Goal: Use online tool/utility: Utilize a website feature to perform a specific function

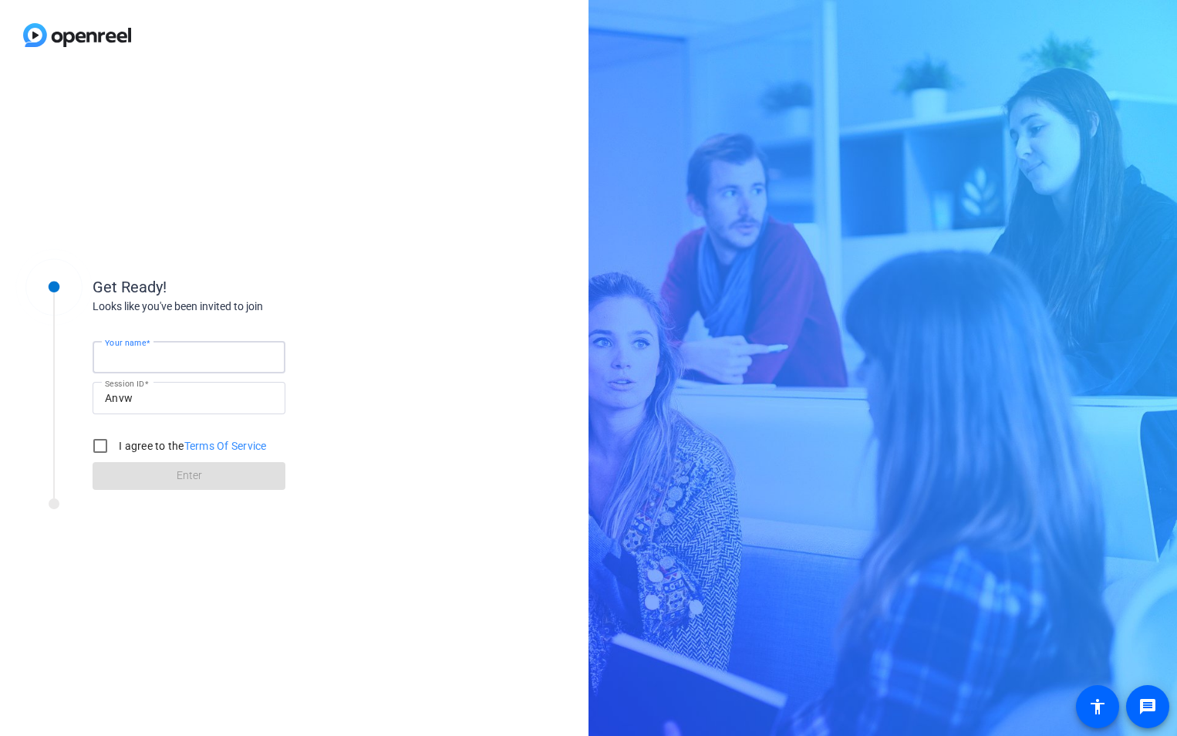
click at [191, 360] on input "Your name" at bounding box center [189, 357] width 168 height 19
type input "[PERSON_NAME]"
click at [153, 396] on input "Anvw" at bounding box center [189, 398] width 168 height 19
click at [99, 446] on input "I agree to the Terms Of Service" at bounding box center [100, 445] width 31 height 31
checkbox input "true"
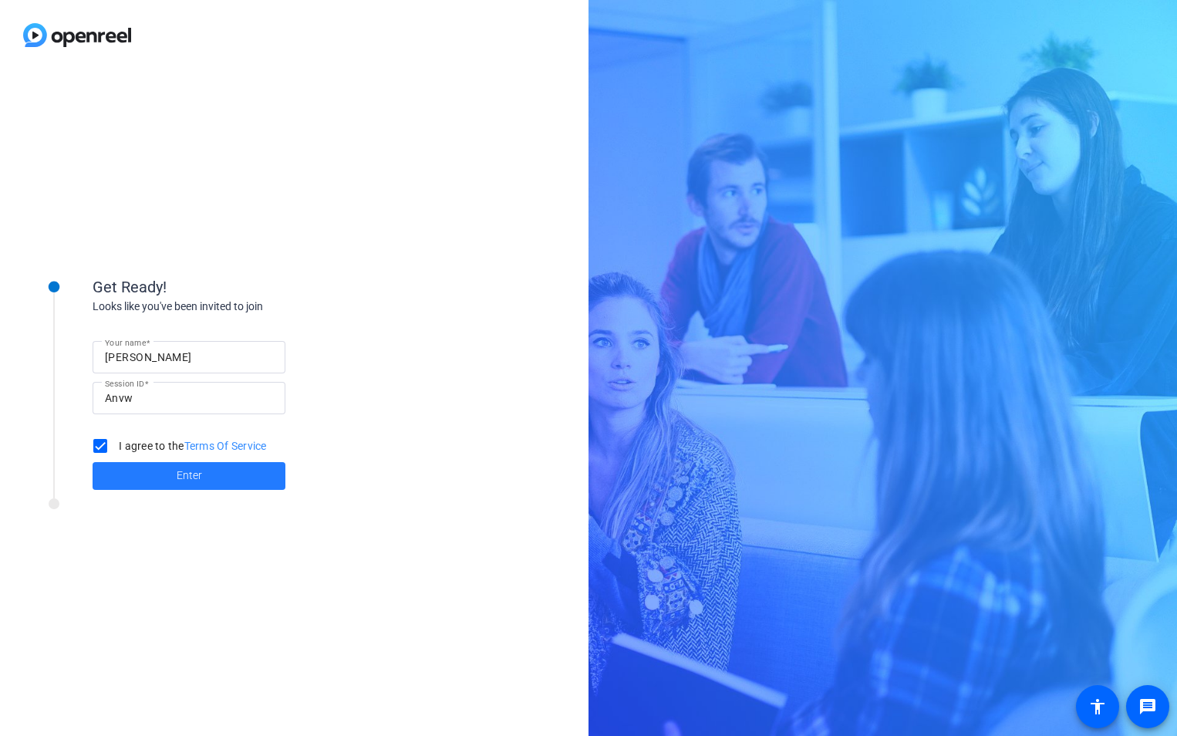
click at [170, 474] on span at bounding box center [189, 475] width 193 height 37
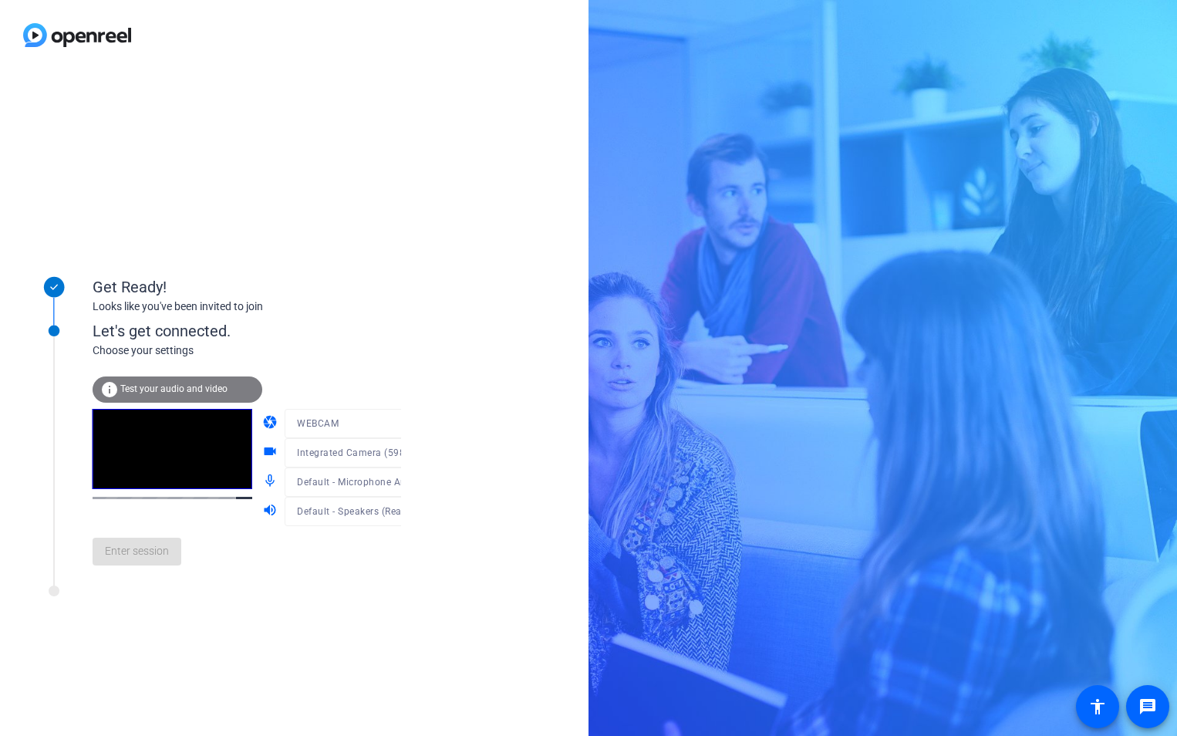
click at [191, 390] on span "Test your audio and video" at bounding box center [173, 388] width 107 height 11
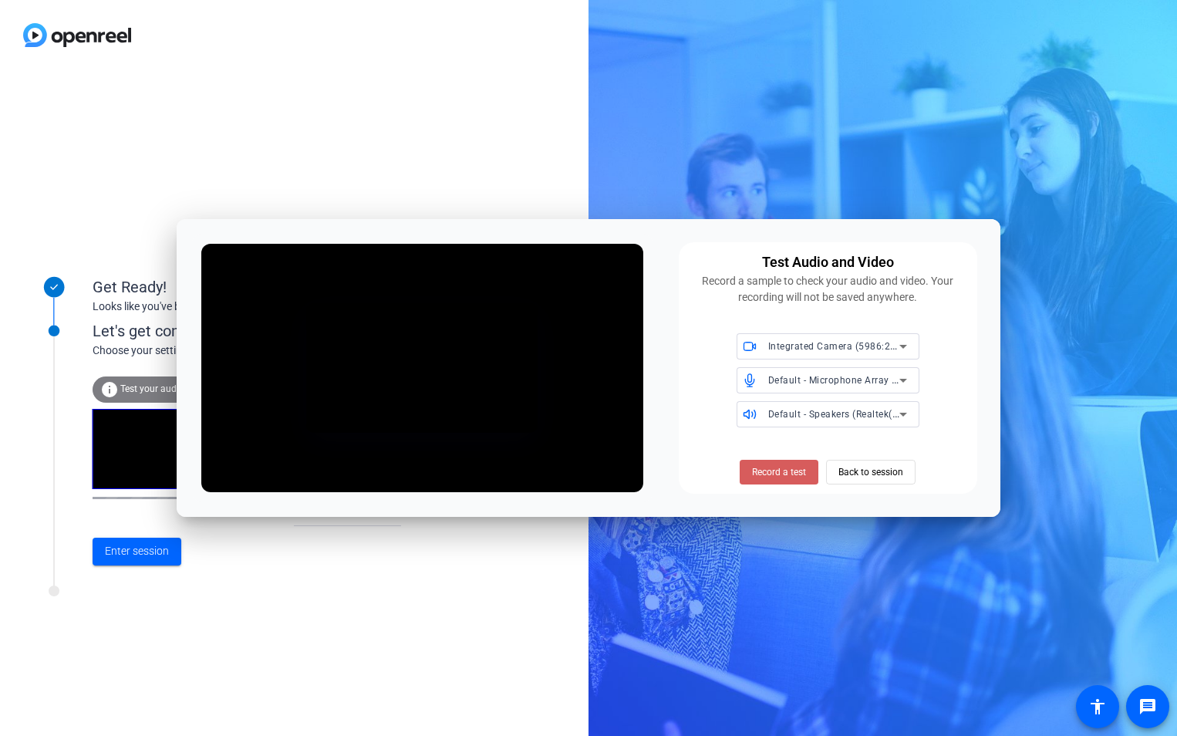
click at [794, 474] on span "Record a test" at bounding box center [779, 472] width 54 height 14
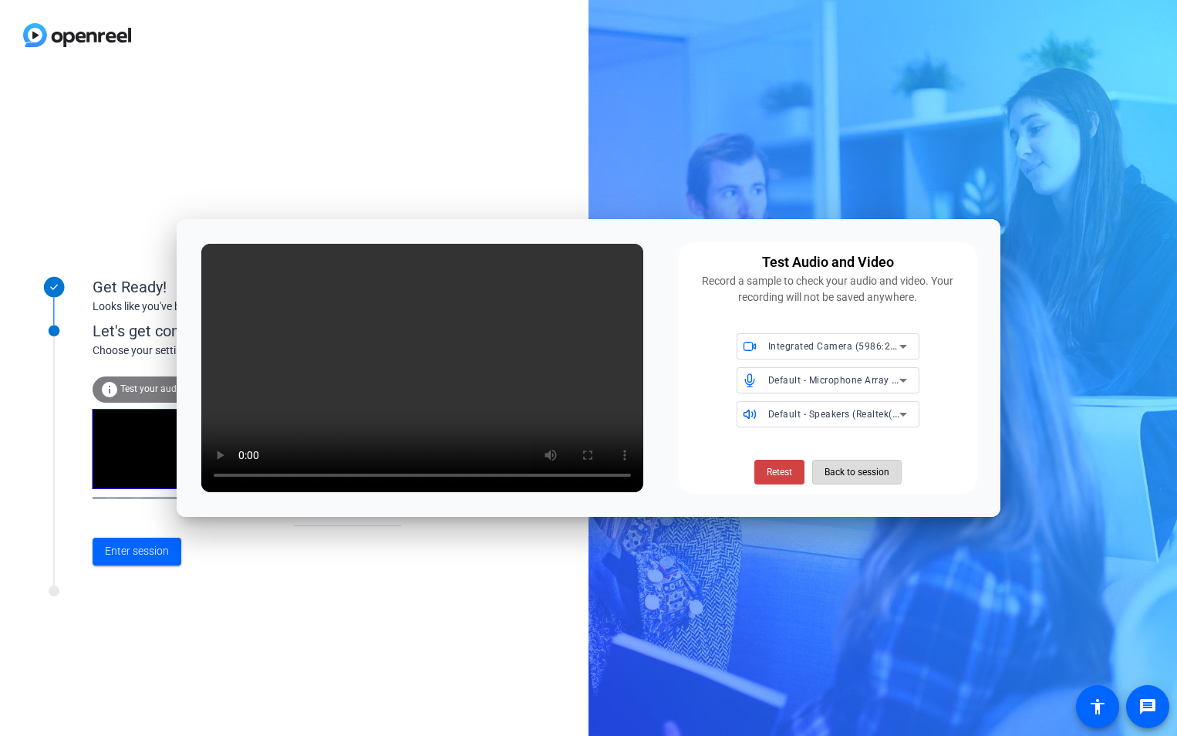
click at [855, 474] on span "Back to session" at bounding box center [857, 471] width 65 height 29
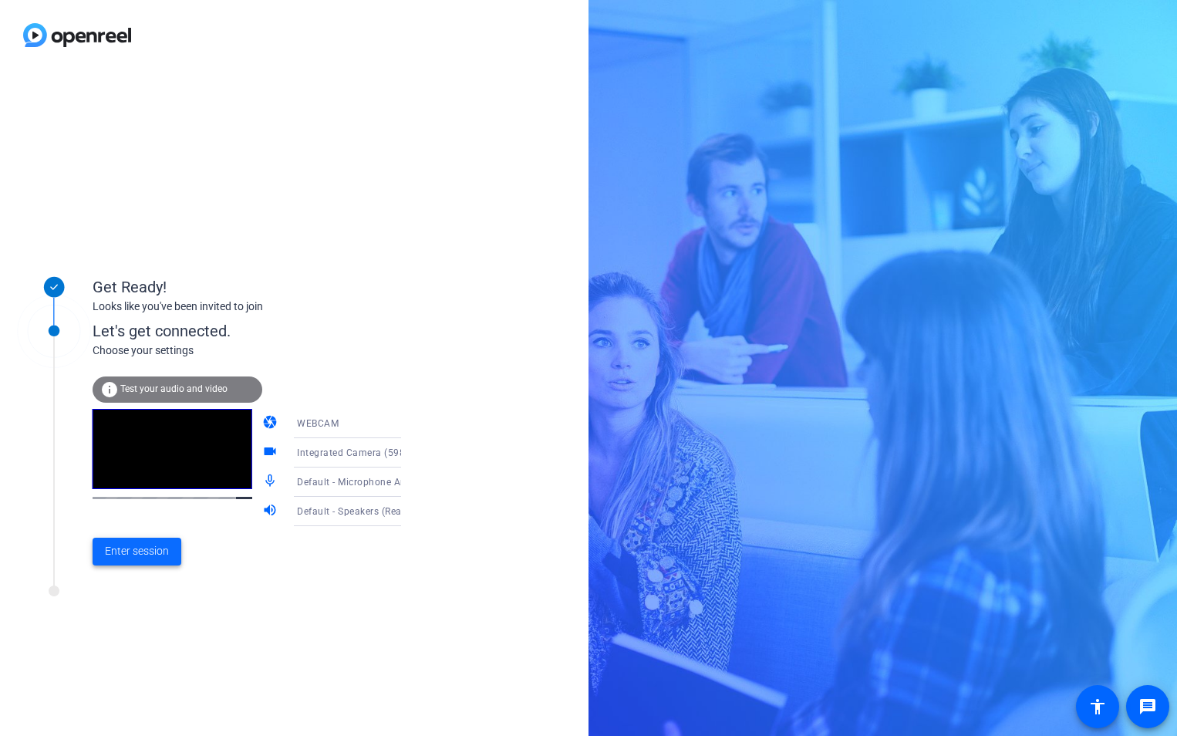
click at [133, 555] on span "Enter session" at bounding box center [137, 551] width 64 height 16
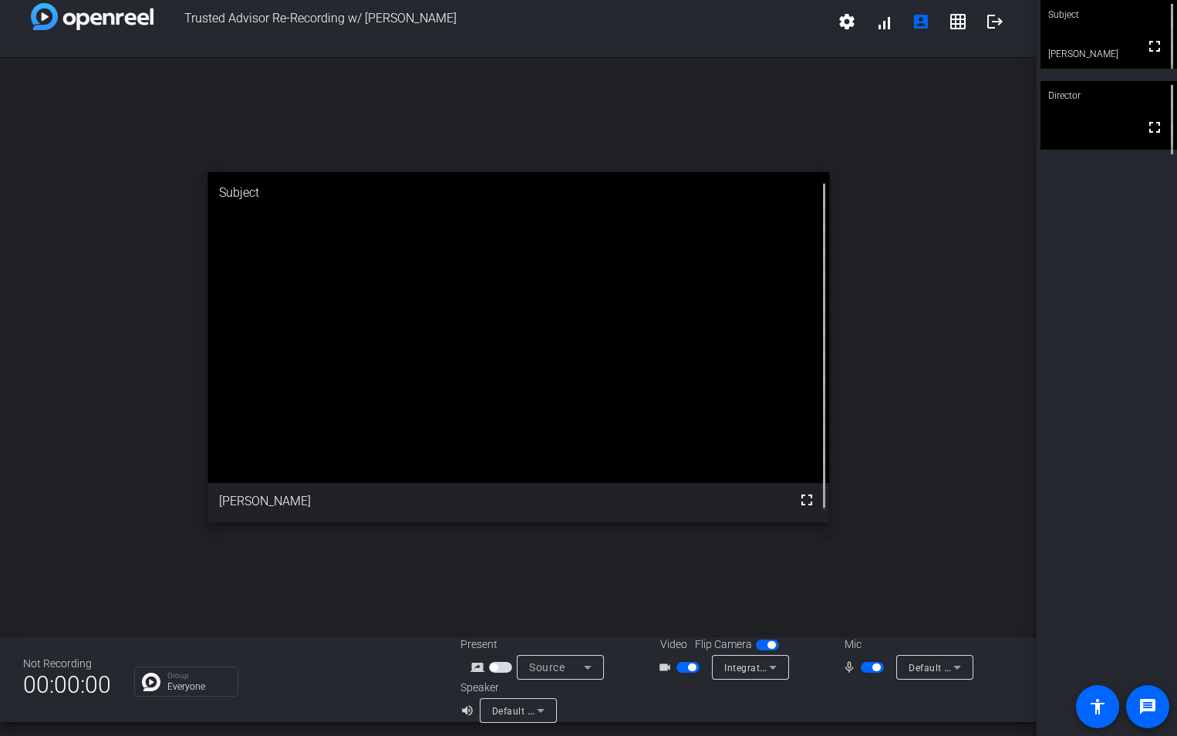
scroll to position [18, 0]
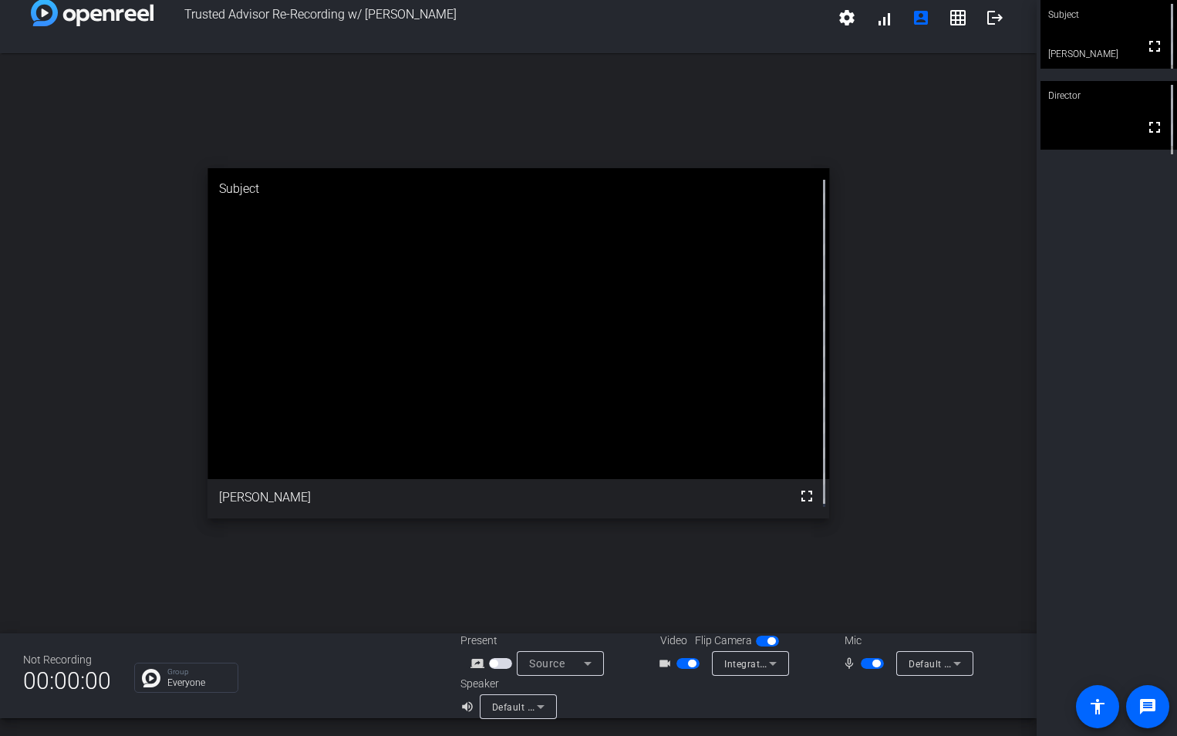
click at [579, 663] on icon at bounding box center [587, 663] width 19 height 19
click at [675, 696] on div at bounding box center [588, 368] width 1177 height 736
click at [769, 665] on icon at bounding box center [773, 664] width 8 height 4
click at [653, 700] on div at bounding box center [588, 368] width 1177 height 736
click at [538, 708] on icon at bounding box center [540, 706] width 19 height 19
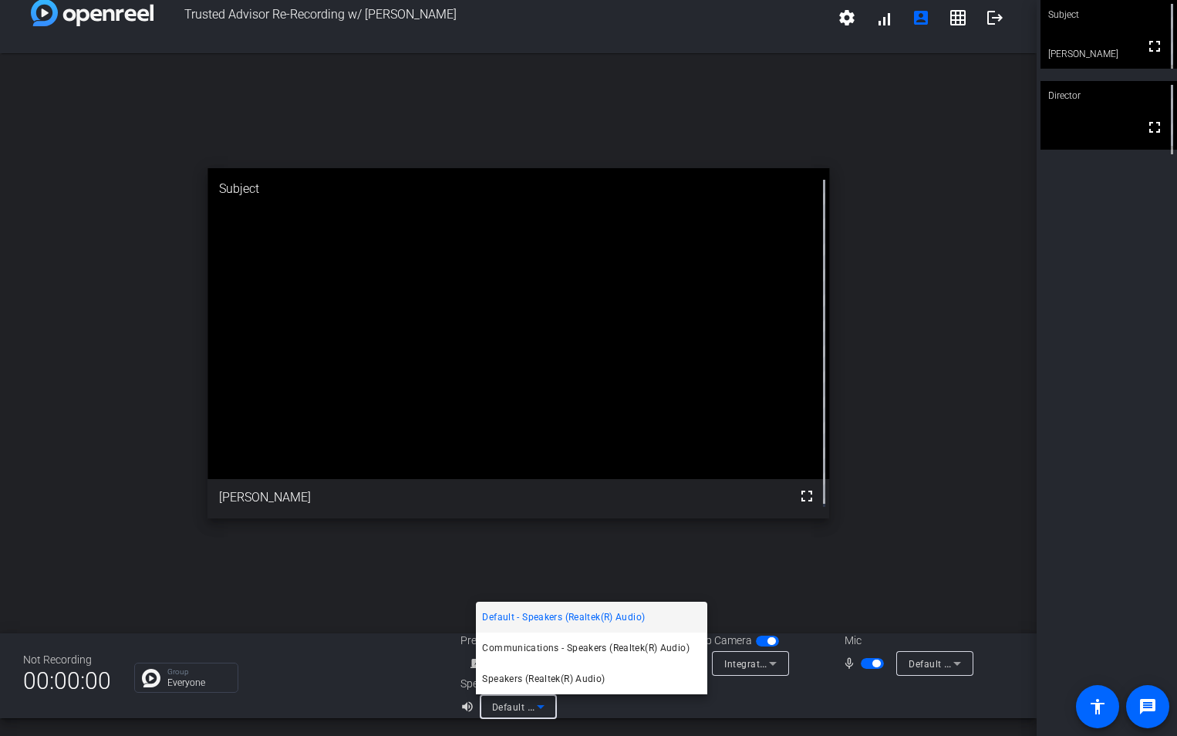
click at [752, 692] on div at bounding box center [588, 368] width 1177 height 736
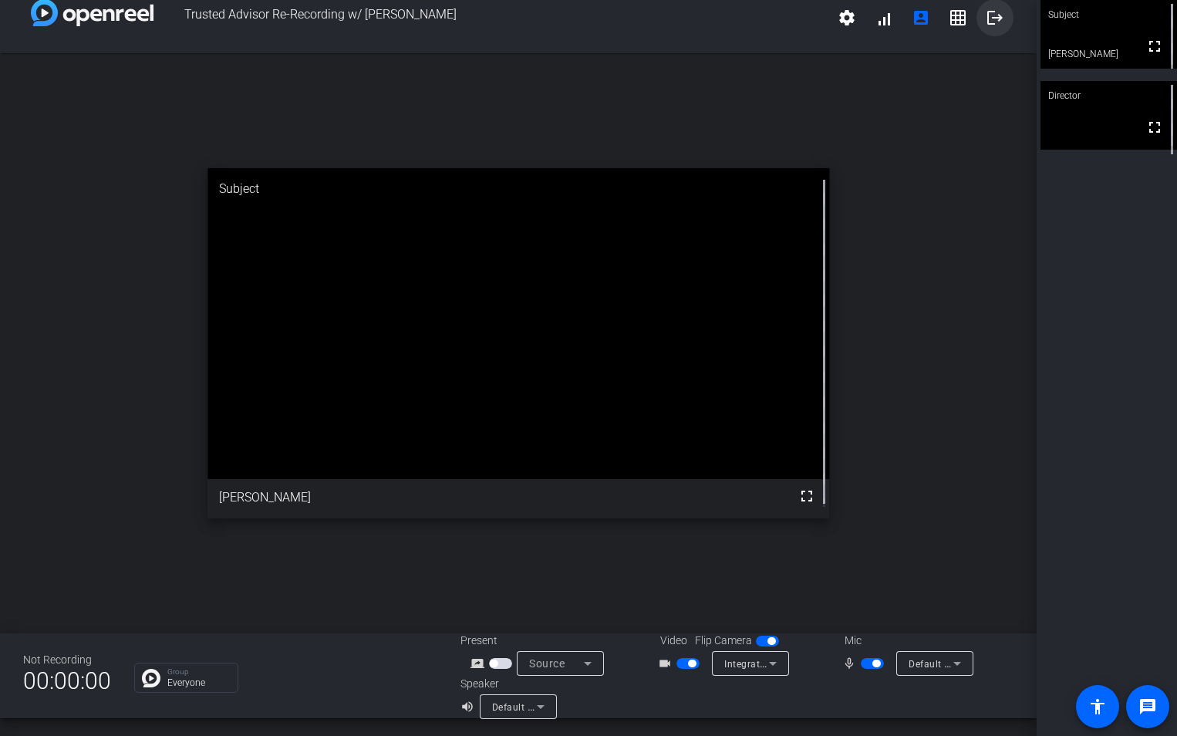
click at [986, 21] on mat-icon "logout" at bounding box center [995, 17] width 19 height 19
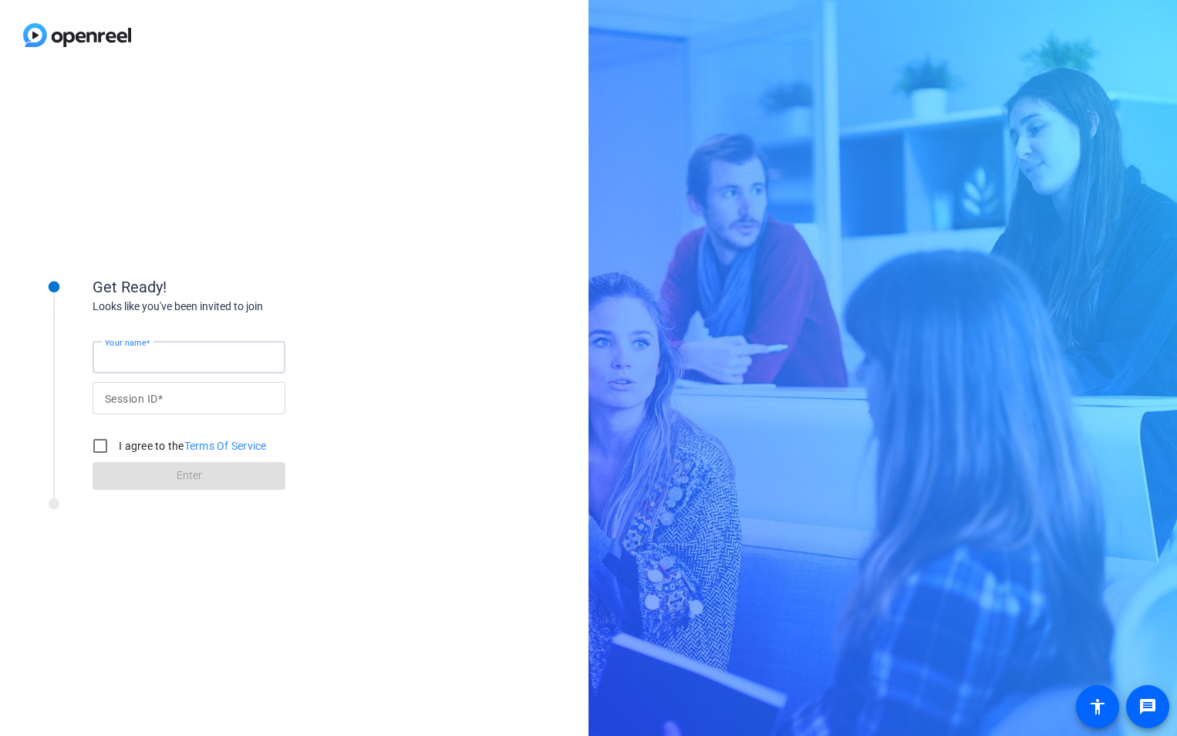
click at [195, 362] on input "Your name" at bounding box center [189, 357] width 168 height 19
click at [396, 315] on div "Your name Session ID I agree to the Terms Of Service Enter" at bounding box center [247, 402] width 309 height 175
click at [167, 363] on input "Your name" at bounding box center [189, 357] width 168 height 19
type input "[PERSON_NAME]"
type input "Anvw"
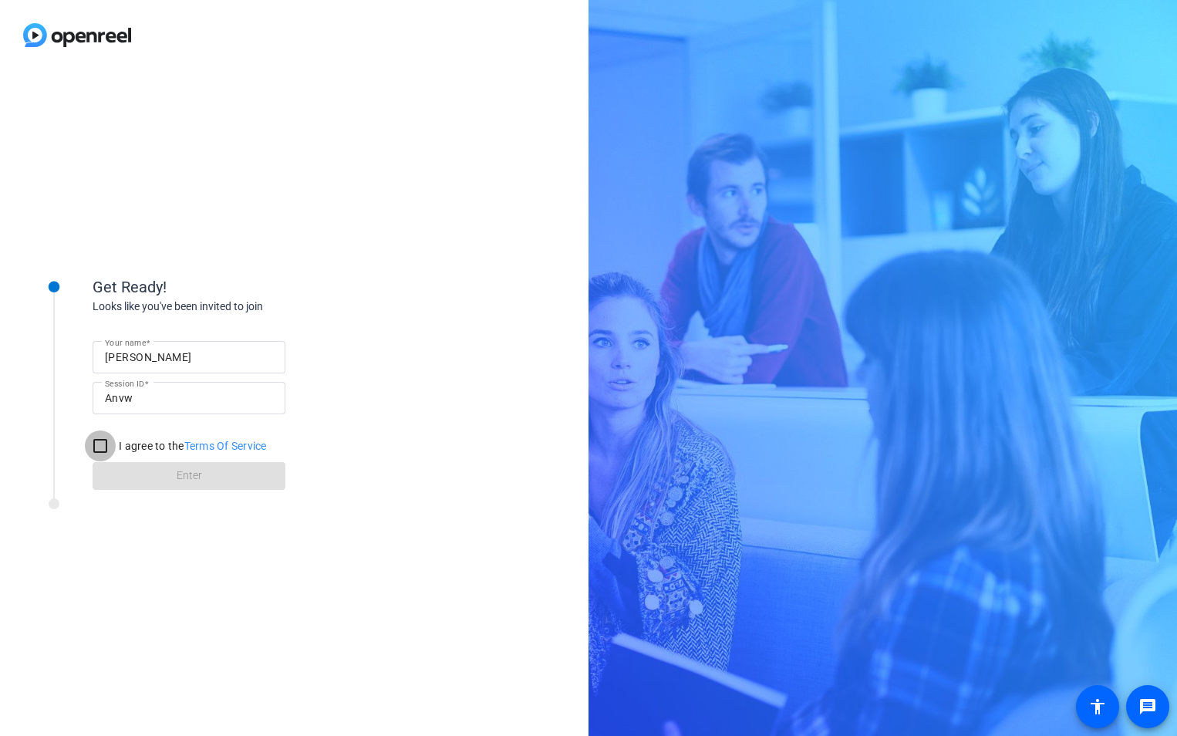
click at [96, 448] on input "I agree to the Terms Of Service" at bounding box center [100, 445] width 31 height 31
checkbox input "true"
click at [216, 360] on input "Your name" at bounding box center [189, 357] width 168 height 19
type input "[PERSON_NAME]"
click at [94, 449] on input "I agree to the Terms Of Service" at bounding box center [100, 445] width 31 height 31
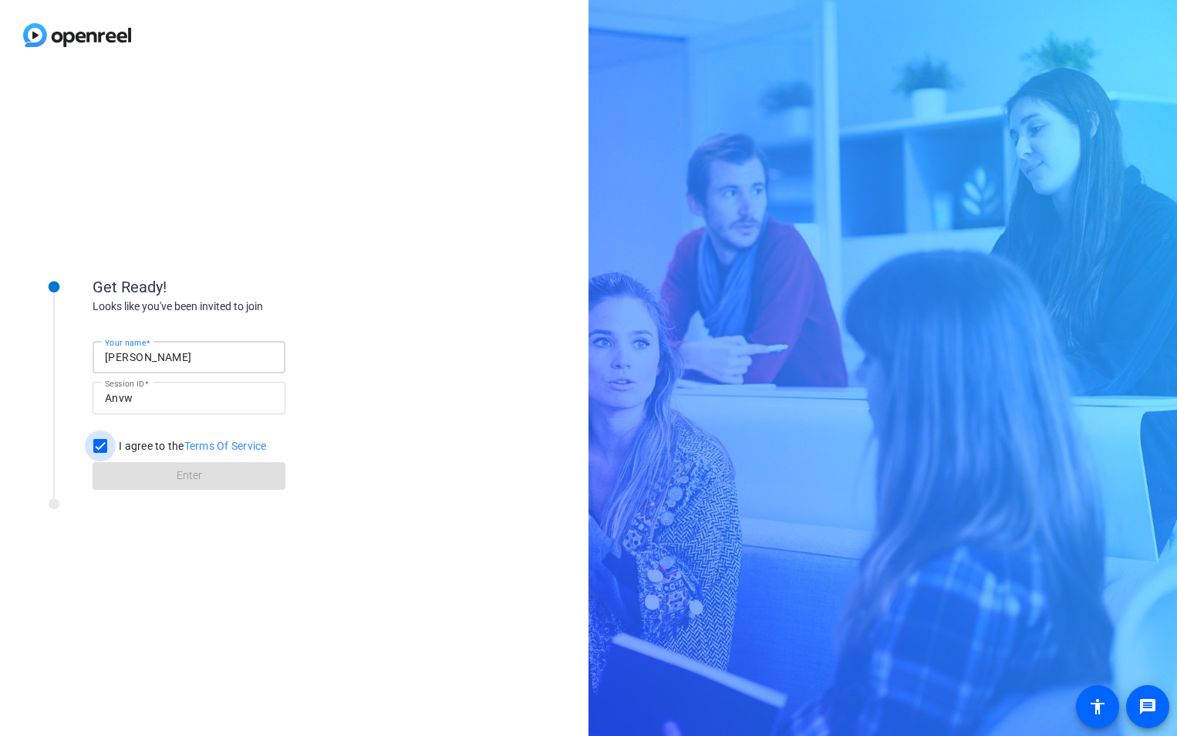
checkbox input "true"
click at [177, 476] on span "Enter" at bounding box center [189, 475] width 25 height 16
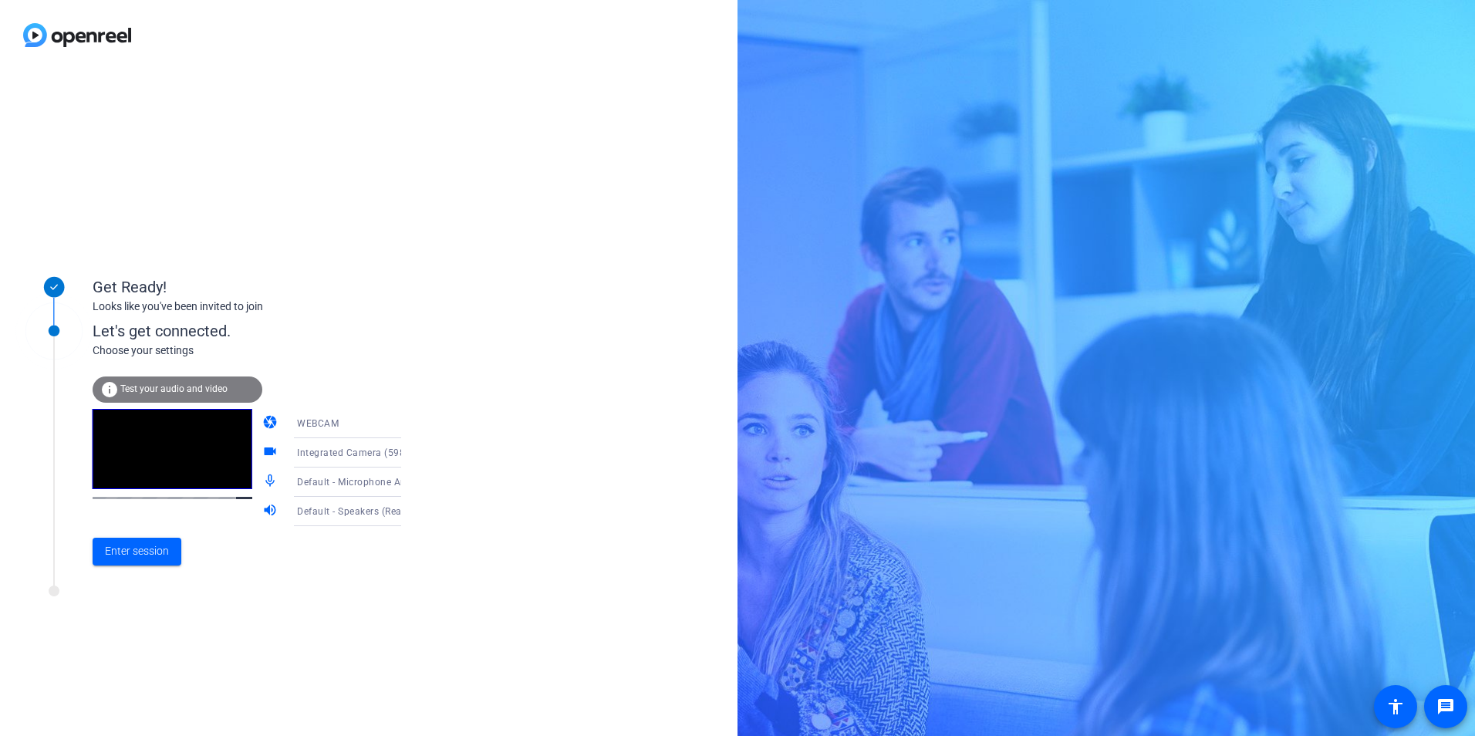
click at [177, 387] on span "Test your audio and video" at bounding box center [173, 388] width 107 height 11
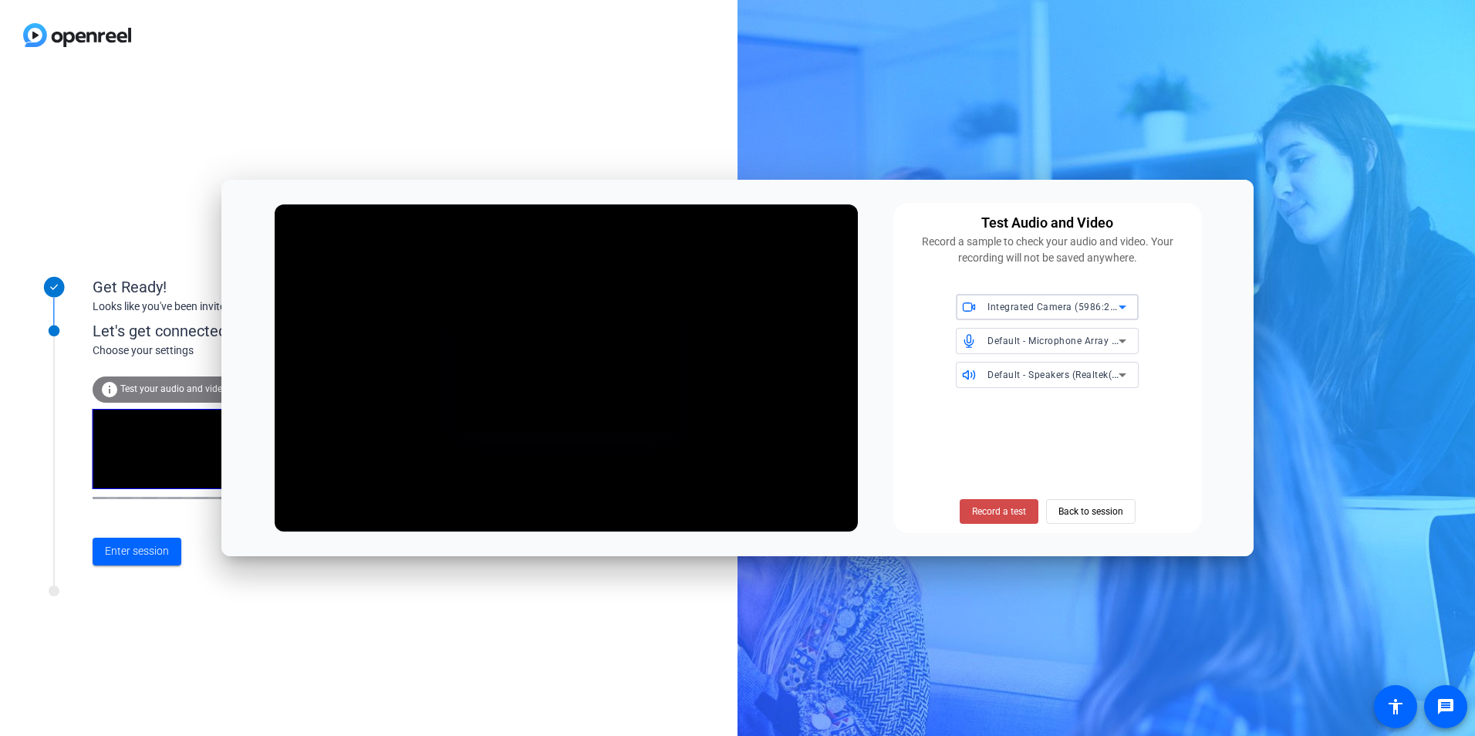
click at [1011, 511] on span "Record a test" at bounding box center [999, 511] width 54 height 14
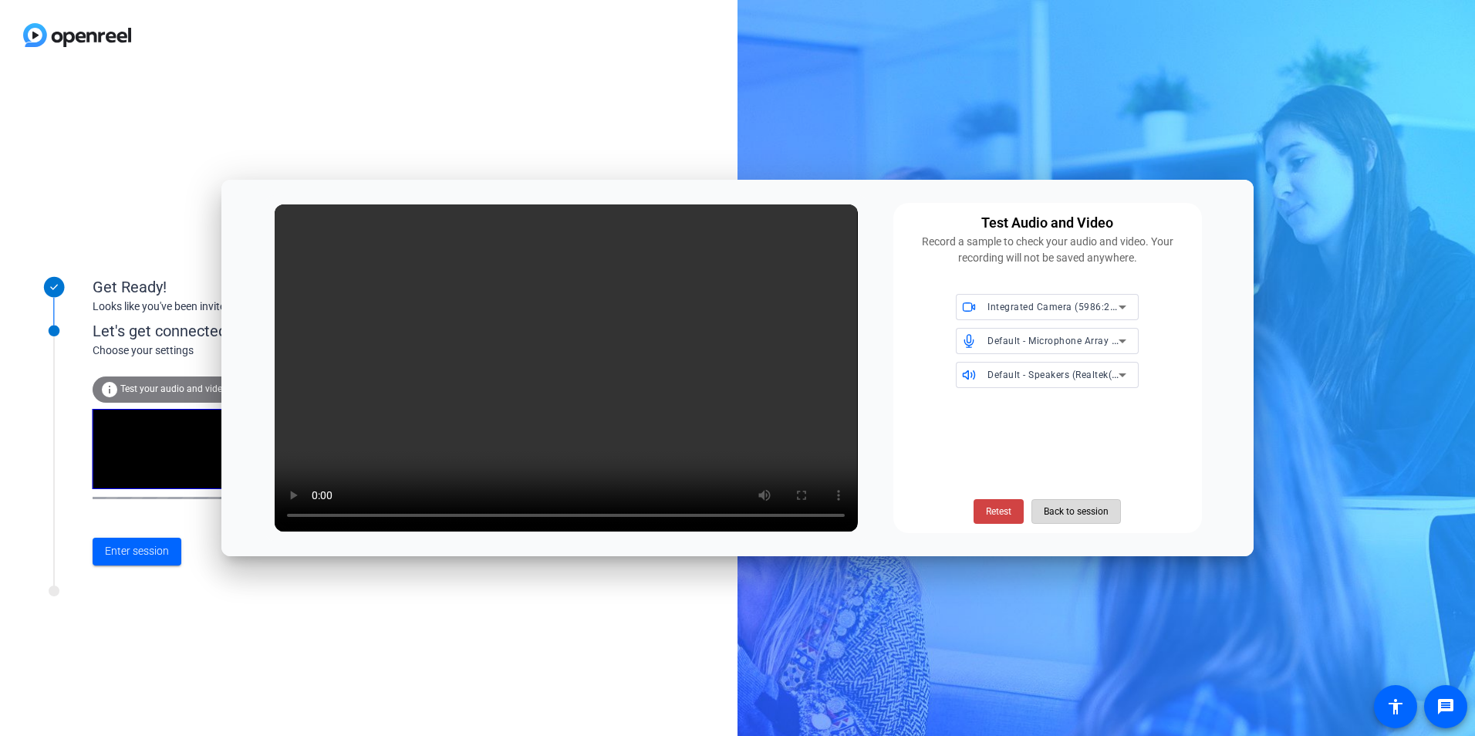
click at [1086, 515] on span "Back to session" at bounding box center [1076, 511] width 65 height 29
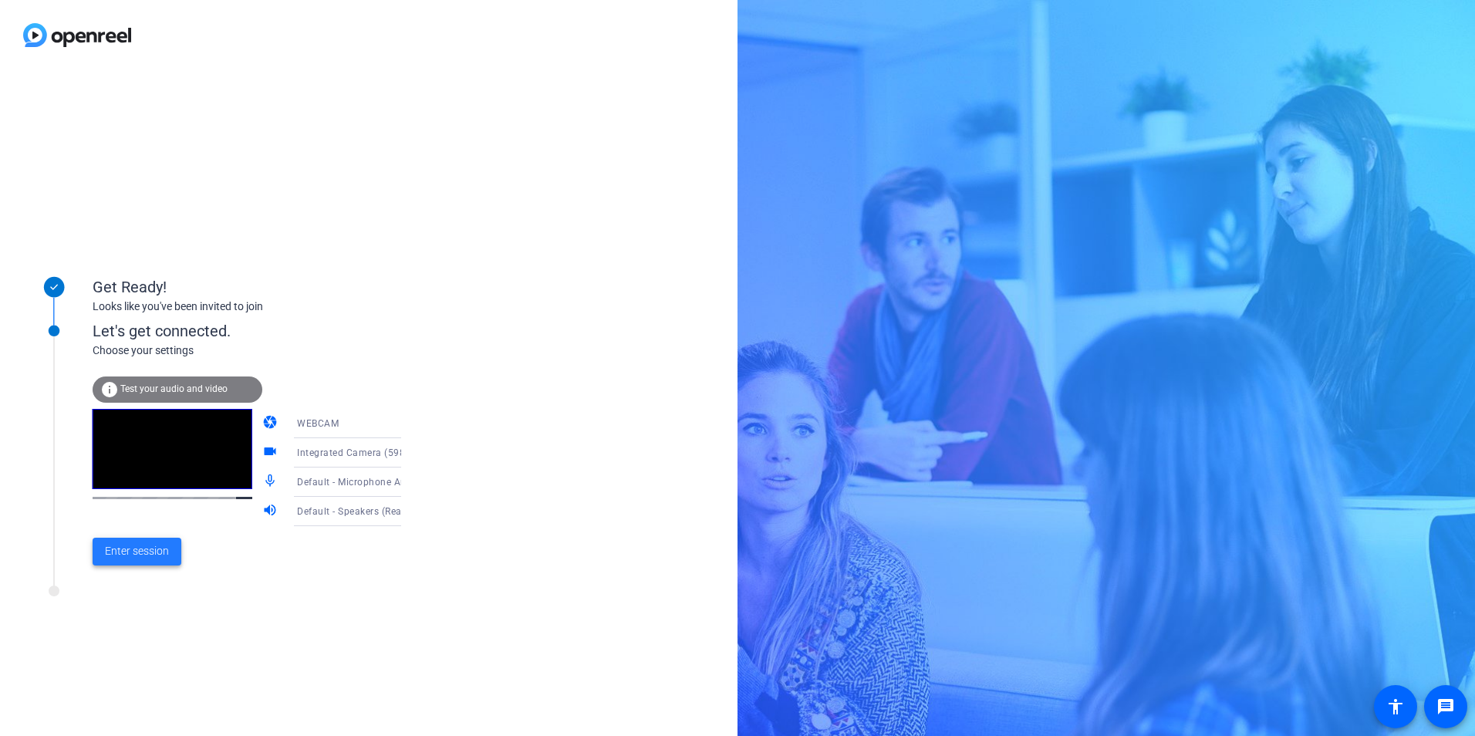
click at [140, 555] on span "Enter session" at bounding box center [137, 551] width 64 height 16
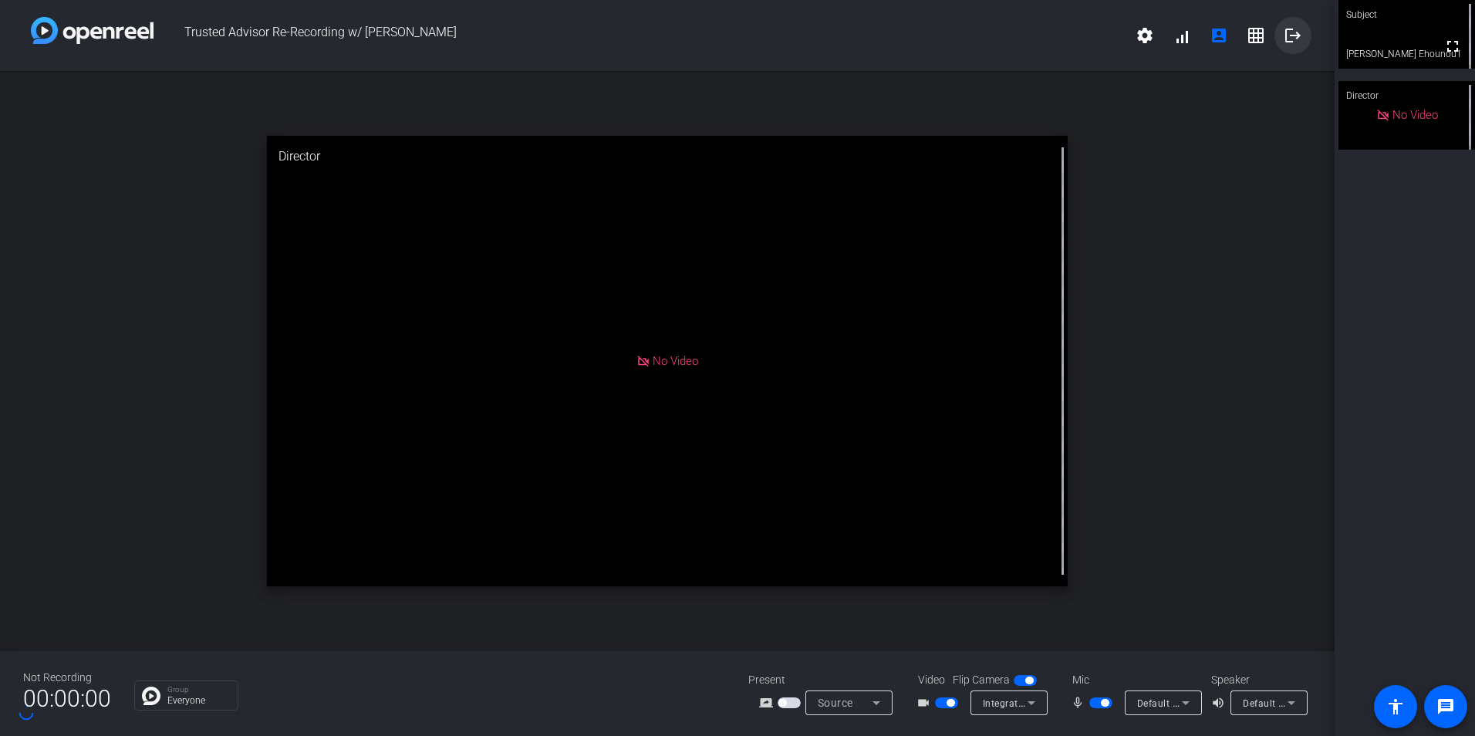
click at [1176, 42] on mat-icon "logout" at bounding box center [1292, 35] width 19 height 19
click at [1176, 39] on mat-icon "logout" at bounding box center [1292, 35] width 19 height 19
click at [1176, 709] on mat-icon "accessibility" at bounding box center [1395, 706] width 19 height 19
click at [1176, 39] on mat-icon "logout" at bounding box center [1292, 35] width 19 height 19
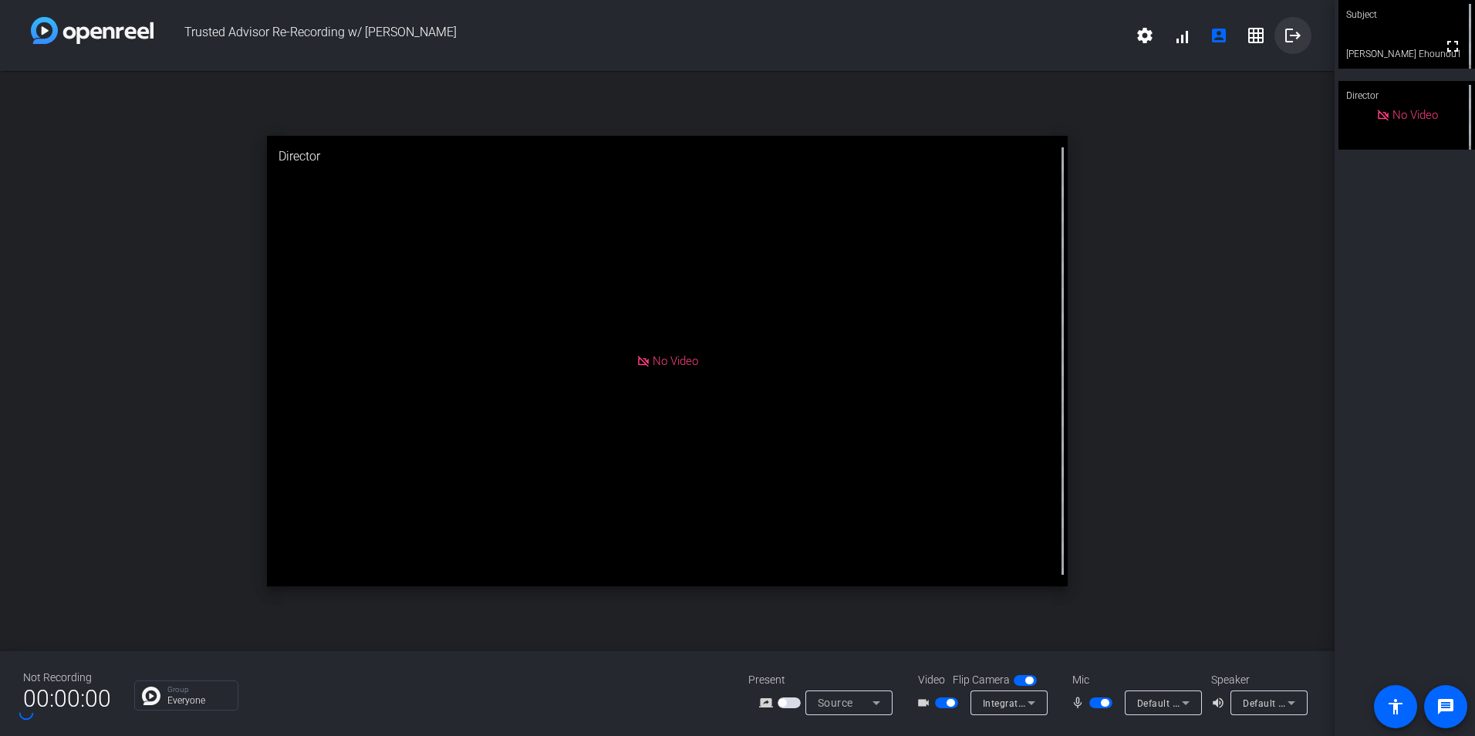
click at [1176, 37] on mat-icon "logout" at bounding box center [1292, 35] width 19 height 19
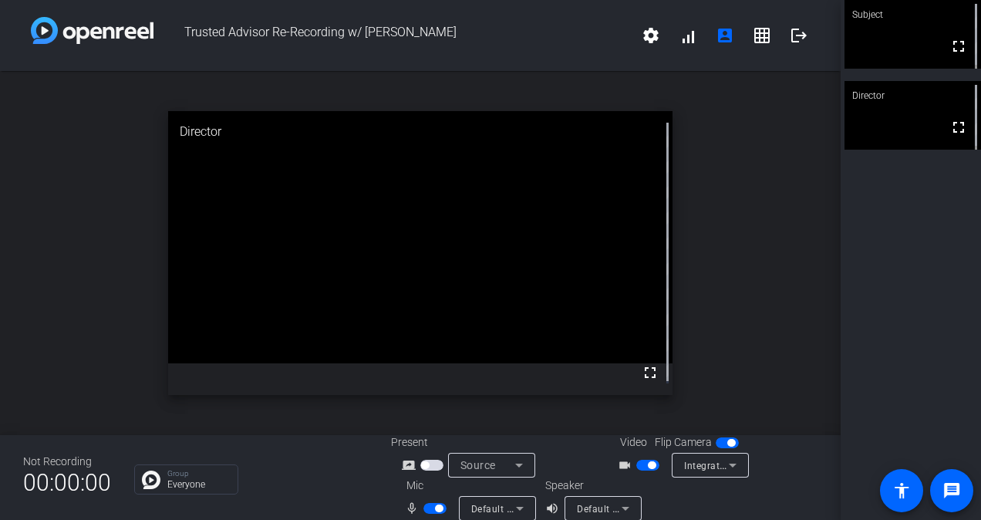
click at [794, 148] on div "open_in_new Director fullscreen" at bounding box center [420, 253] width 841 height 364
